Goal: Information Seeking & Learning: Find specific fact

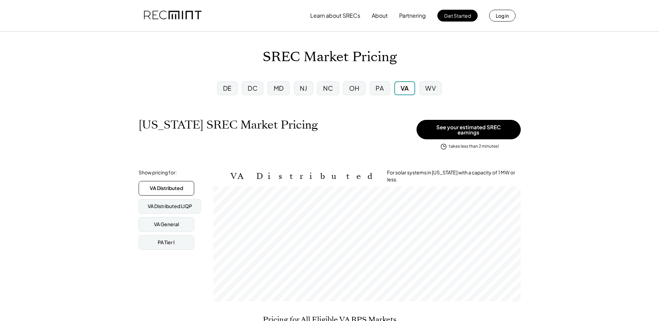
scroll to position [115, 307]
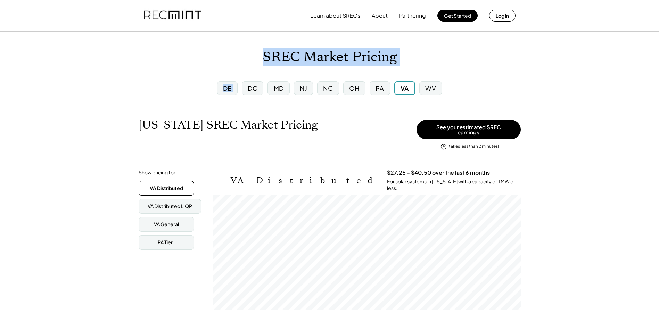
drag, startPoint x: 187, startPoint y: 60, endPoint x: 248, endPoint y: 81, distance: 64.1
drag, startPoint x: 248, startPoint y: 81, endPoint x: 216, endPoint y: 72, distance: 32.4
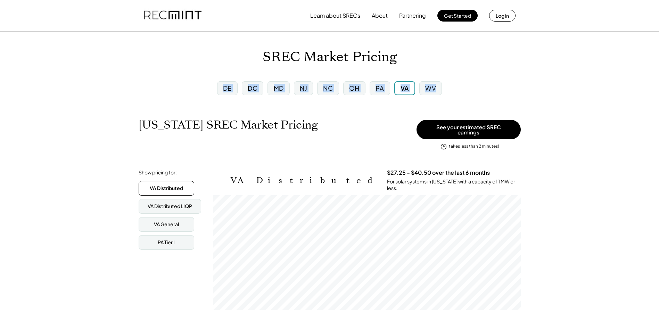
drag, startPoint x: 206, startPoint y: 83, endPoint x: 440, endPoint y: 91, distance: 234.1
drag, startPoint x: 440, startPoint y: 91, endPoint x: 375, endPoint y: 103, distance: 66.2
drag, startPoint x: 262, startPoint y: 55, endPoint x: 298, endPoint y: 60, distance: 35.4
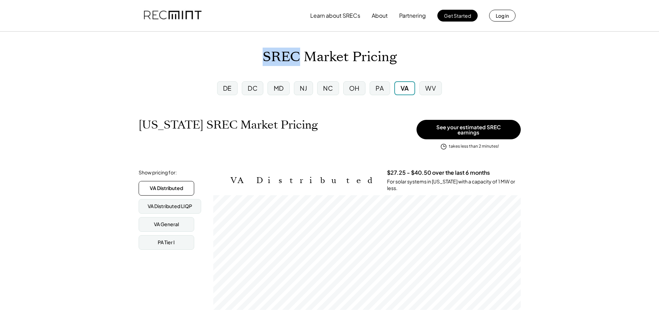
click at [298, 60] on h1 "SREC Market Pricing" at bounding box center [329, 57] width 134 height 16
drag, startPoint x: 298, startPoint y: 60, endPoint x: 245, endPoint y: 67, distance: 53.3
click at [257, 147] on div "[US_STATE] SREC Market Pricing View other state pricing See your estimated SREC…" at bounding box center [330, 135] width 382 height 34
